Goal: Task Accomplishment & Management: Manage account settings

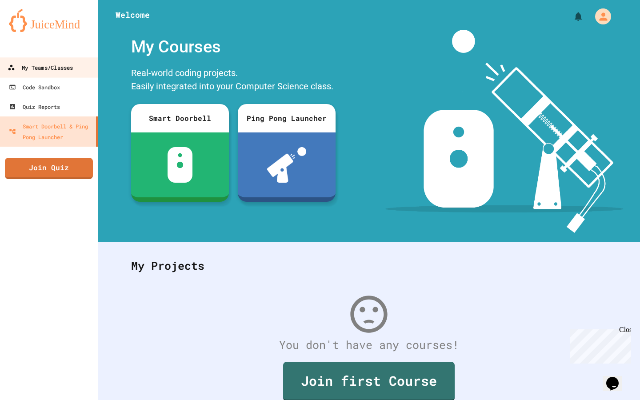
click at [36, 69] on div "My Teams/Classes" at bounding box center [40, 67] width 65 height 11
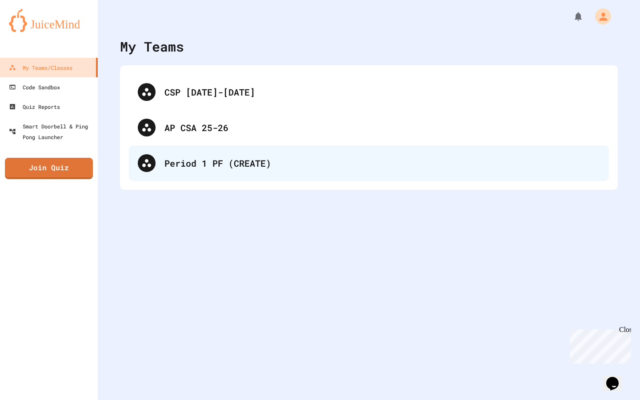
click at [174, 157] on div "Period 1 PF (CREATE)" at bounding box center [383, 163] width 436 height 13
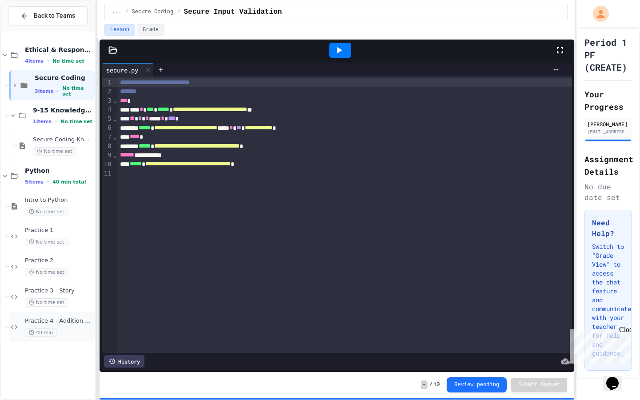
click at [64, 334] on div "40 min" at bounding box center [59, 333] width 68 height 8
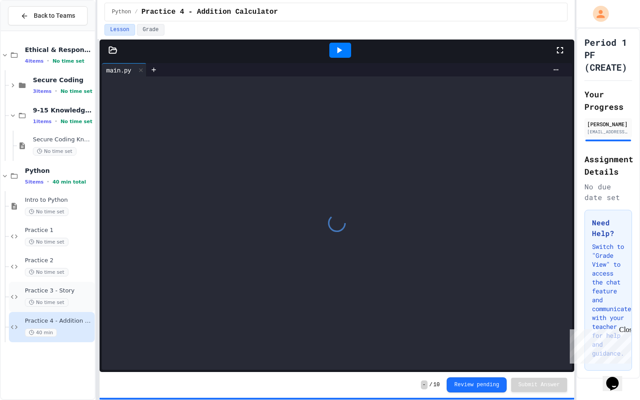
click at [67, 295] on div "Practice 3 - Story No time set" at bounding box center [59, 297] width 68 height 20
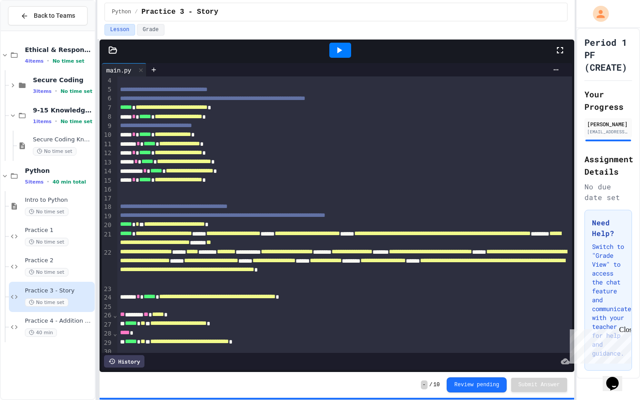
scroll to position [34, 0]
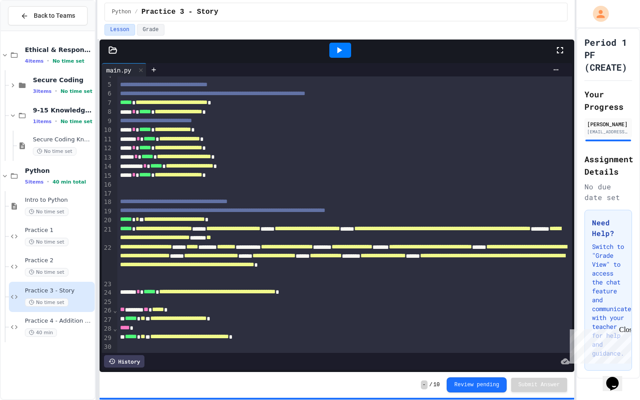
click at [229, 338] on span "**********" at bounding box center [189, 336] width 79 height 6
click at [56, 26] on div "Back to Teams" at bounding box center [48, 16] width 94 height 30
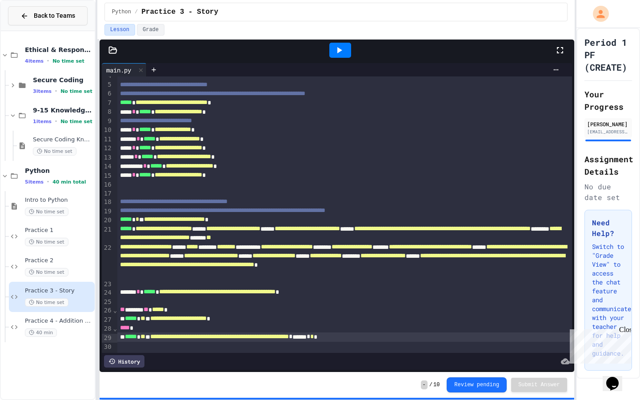
click at [48, 18] on span "Back to Teams" at bounding box center [54, 15] width 41 height 9
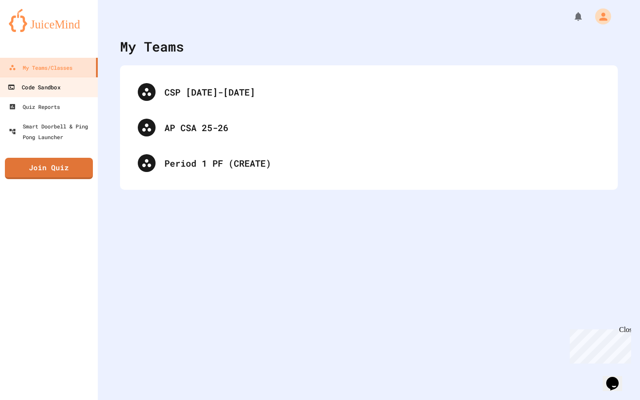
click at [60, 92] on div "Code Sandbox" at bounding box center [34, 87] width 52 height 11
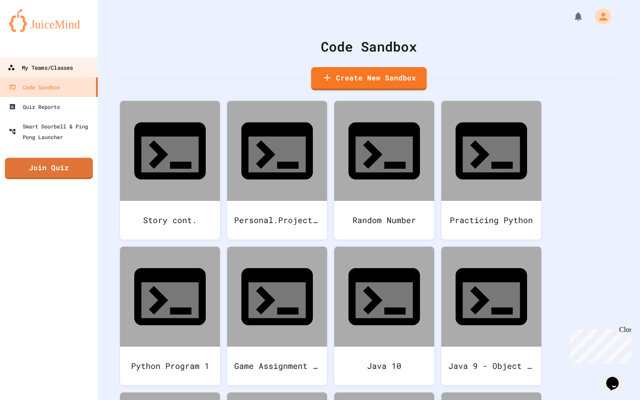
click at [52, 68] on div "My Teams/Classes" at bounding box center [40, 67] width 65 height 11
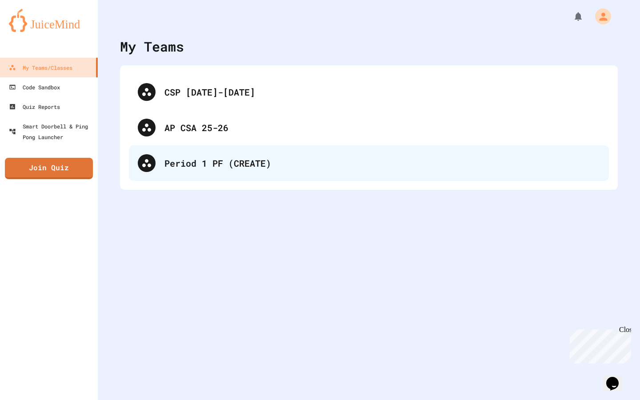
click at [234, 169] on div "Period 1 PF (CREATE)" at bounding box center [383, 163] width 436 height 13
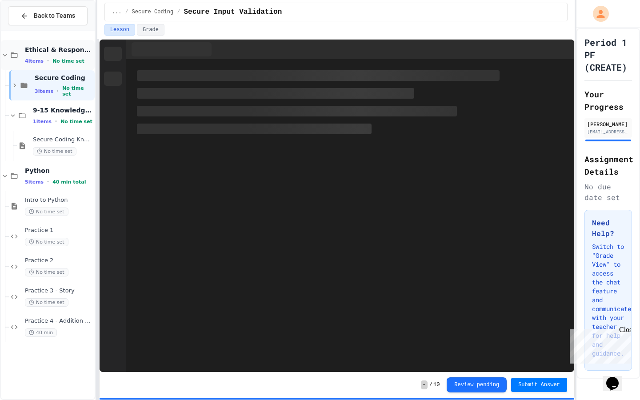
click at [63, 57] on div "4 items • No time set" at bounding box center [59, 60] width 68 height 7
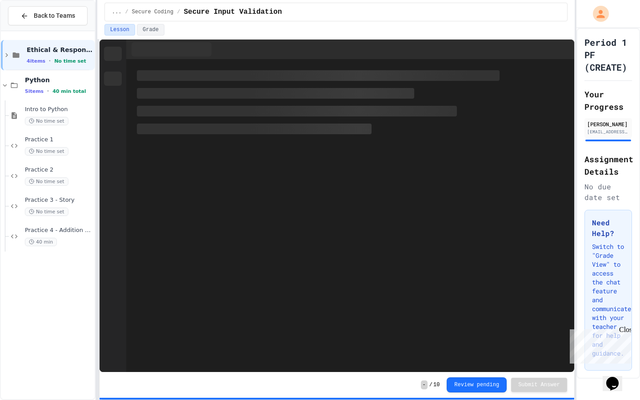
click at [63, 57] on div "4 items • No time set" at bounding box center [60, 60] width 66 height 7
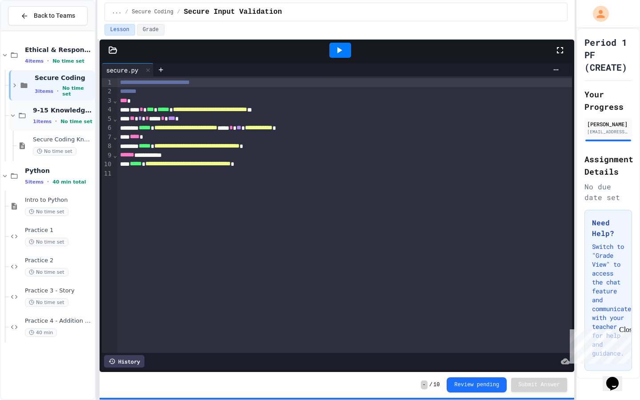
click at [74, 121] on span "No time set" at bounding box center [76, 122] width 32 height 6
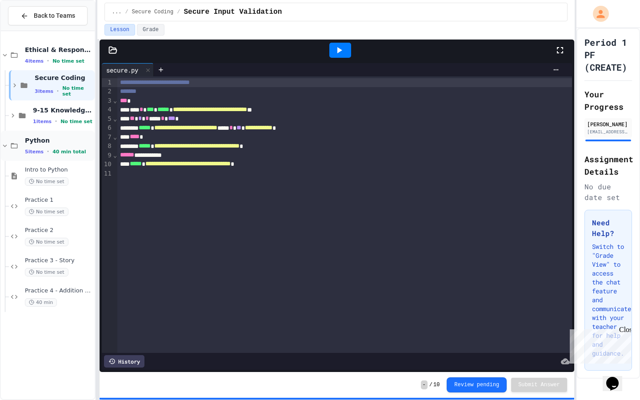
click at [64, 131] on div "Python 5 items • 40 min total" at bounding box center [48, 146] width 94 height 30
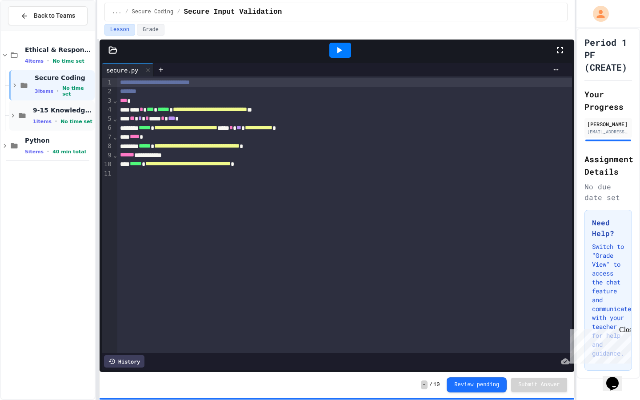
click at [61, 126] on div "9-15 Knowledge Check 1 items • No time set" at bounding box center [52, 115] width 86 height 30
click at [65, 147] on span "No time set" at bounding box center [55, 151] width 44 height 8
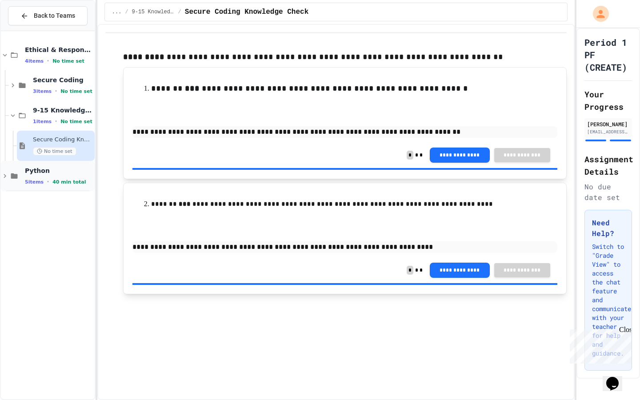
click at [48, 173] on span "Python" at bounding box center [59, 171] width 68 height 8
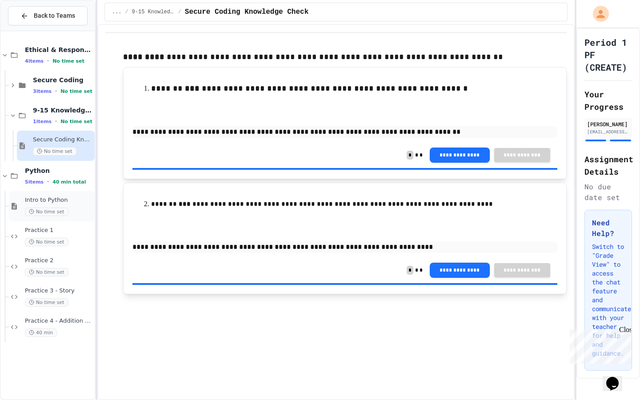
click at [70, 205] on div "Intro to Python No time set" at bounding box center [59, 207] width 68 height 20
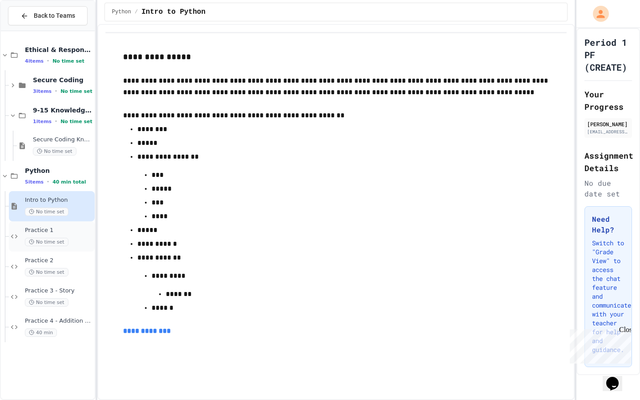
click at [61, 241] on span "No time set" at bounding box center [47, 242] width 44 height 8
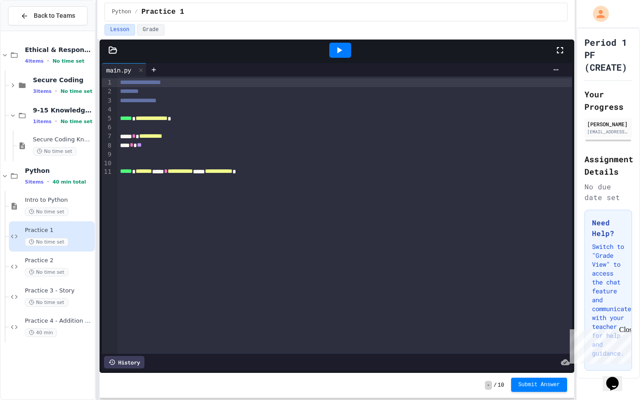
click at [538, 387] on span "Submit Answer" at bounding box center [539, 385] width 42 height 7
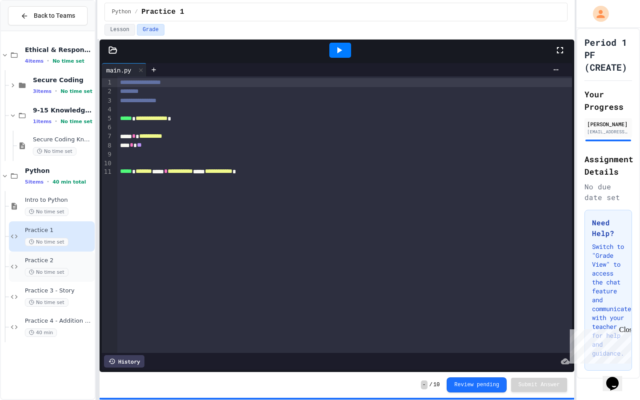
click at [84, 273] on div "No time set" at bounding box center [59, 272] width 68 height 8
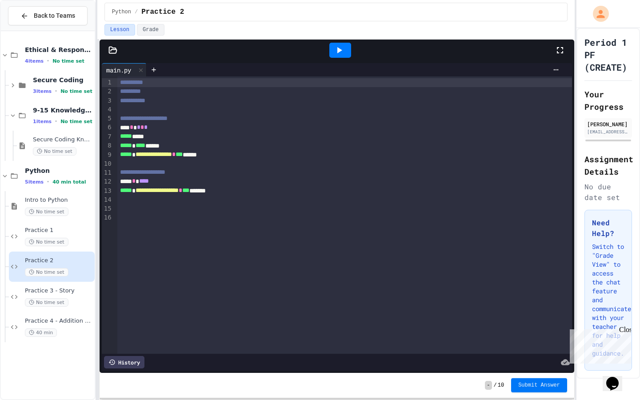
click at [528, 379] on button "Submit Answer" at bounding box center [539, 385] width 56 height 14
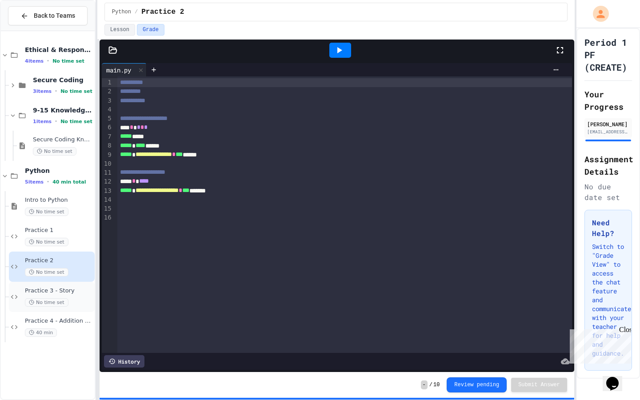
click at [81, 297] on div "Practice 3 - Story No time set" at bounding box center [59, 297] width 68 height 20
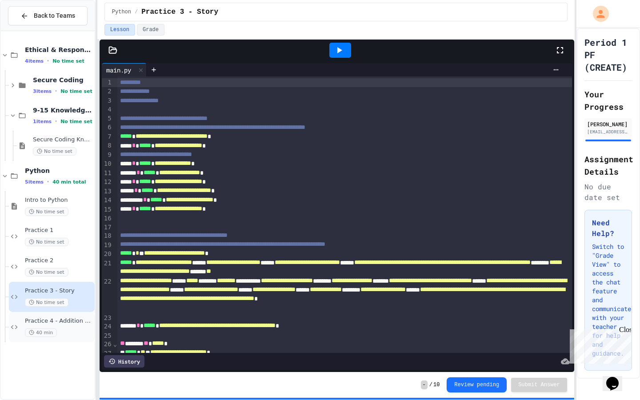
click at [78, 325] on div "Practice 4 - Addition Calculator 40 min" at bounding box center [59, 327] width 68 height 20
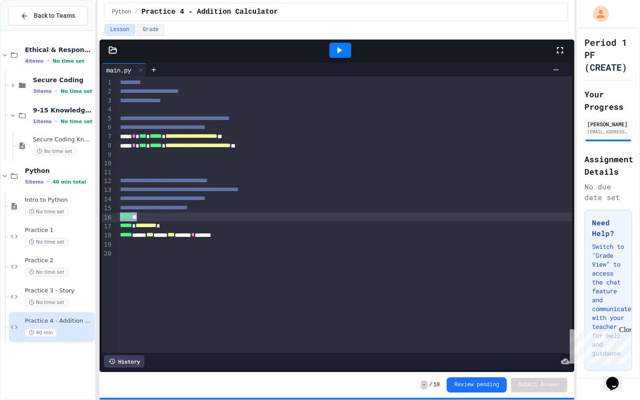
drag, startPoint x: 150, startPoint y: 217, endPoint x: 116, endPoint y: 216, distance: 33.8
click at [116, 216] on div "**********" at bounding box center [337, 214] width 470 height 277
click at [146, 216] on span "*********" at bounding box center [146, 216] width 21 height 6
click at [348, 52] on div at bounding box center [340, 50] width 22 height 15
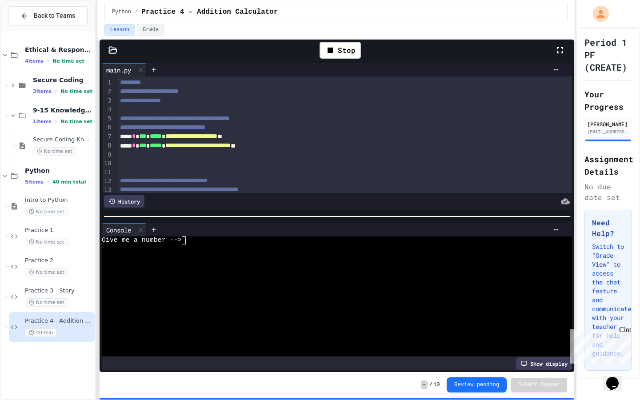
click at [247, 267] on div at bounding box center [332, 265] width 460 height 8
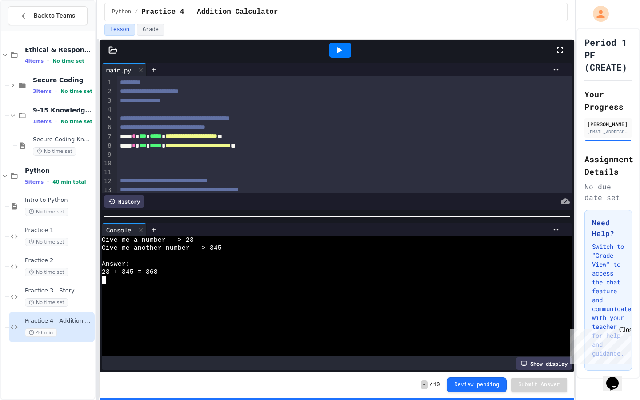
scroll to position [57, 0]
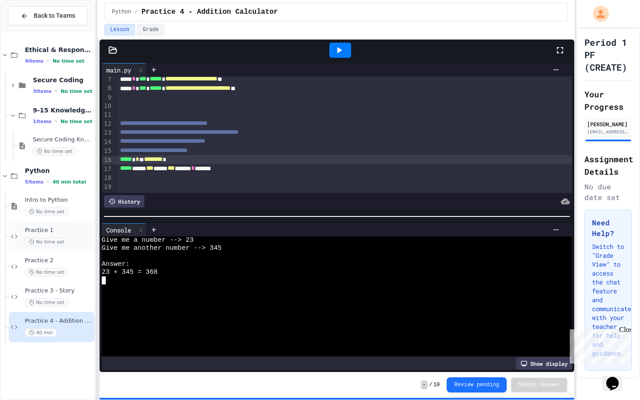
click at [72, 237] on div "Practice 1 No time set" at bounding box center [59, 237] width 68 height 20
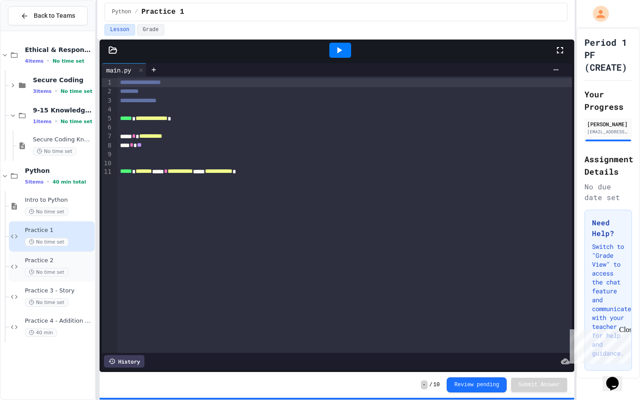
click at [77, 276] on div "No time set" at bounding box center [59, 272] width 68 height 8
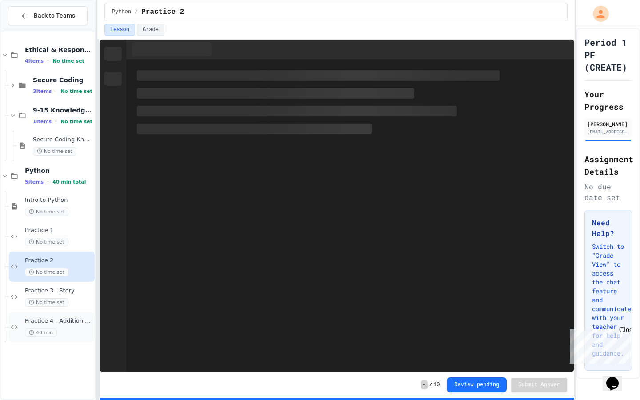
click at [79, 333] on div "40 min" at bounding box center [59, 333] width 68 height 8
